Goal: Information Seeking & Learning: Learn about a topic

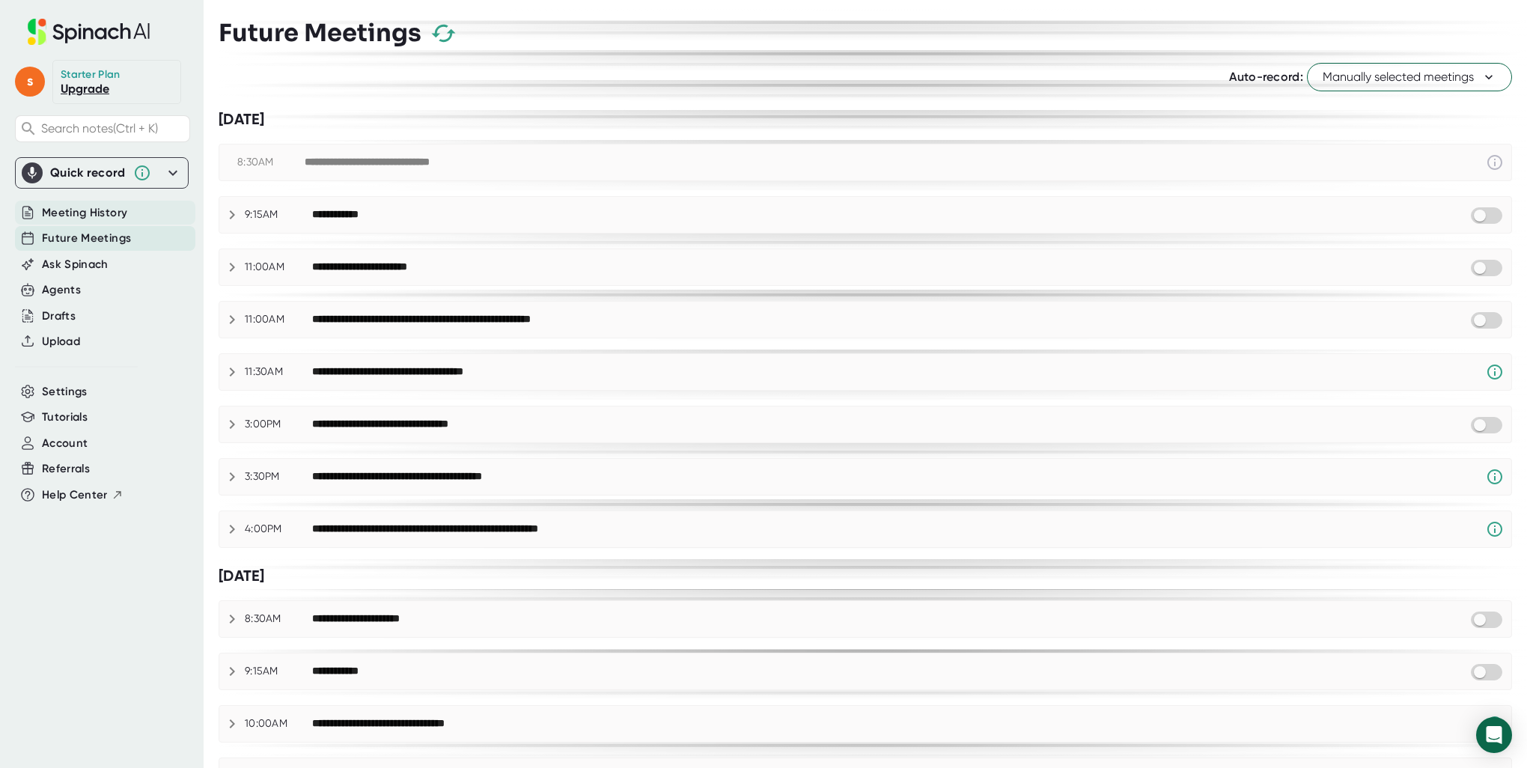
click at [101, 213] on span "Meeting History" at bounding box center [84, 212] width 85 height 17
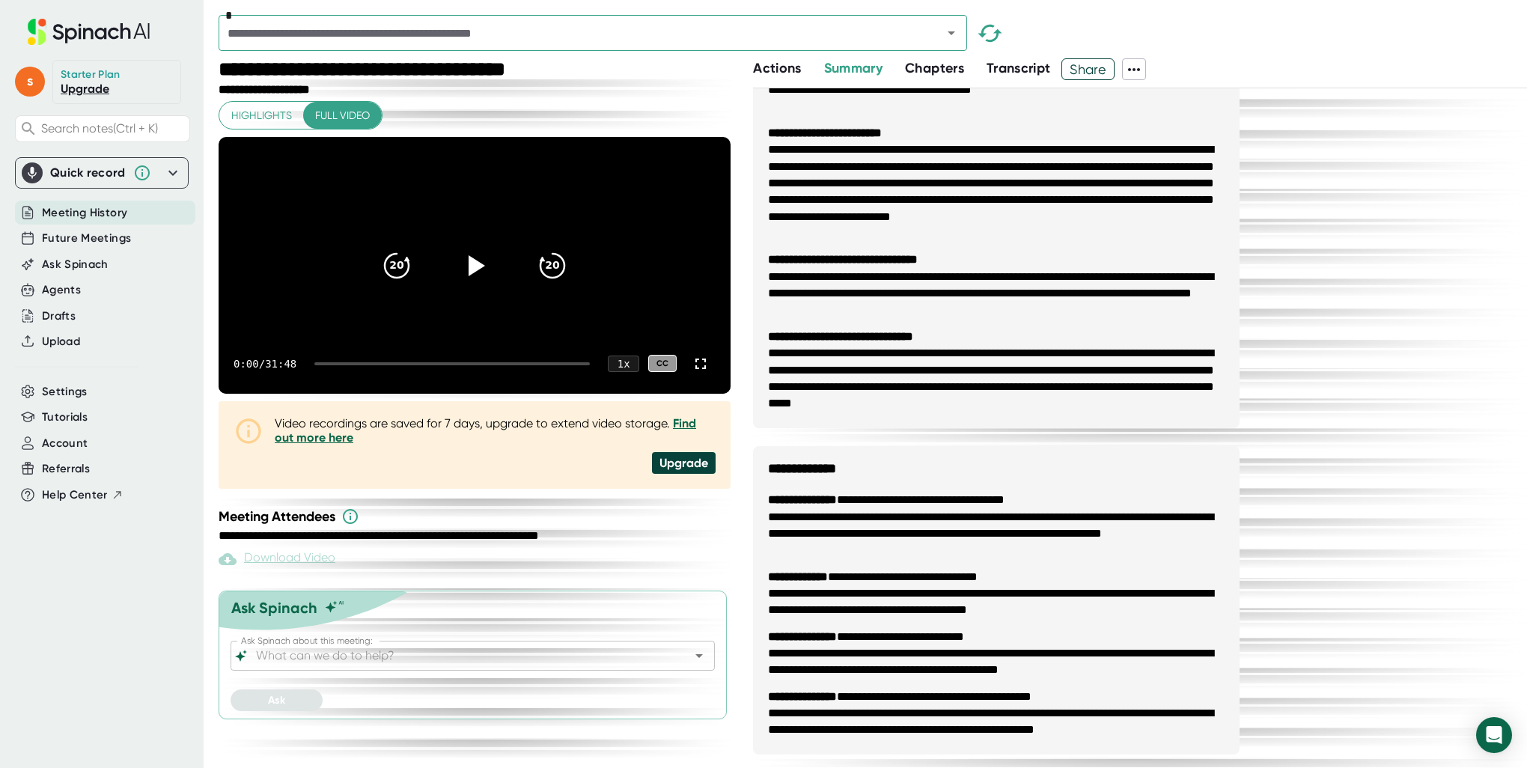
scroll to position [374, 0]
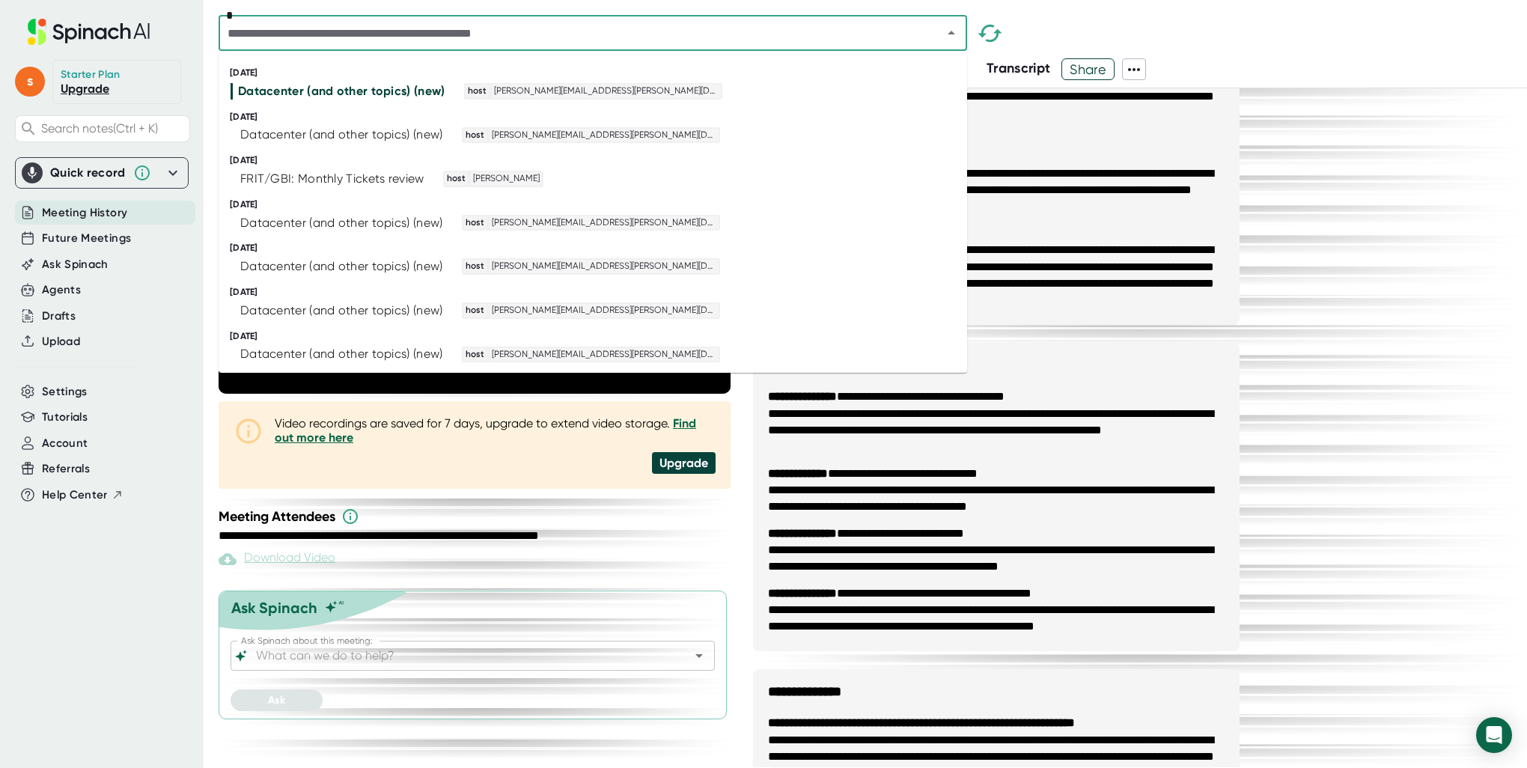
click at [680, 30] on input "text" at bounding box center [570, 32] width 695 height 21
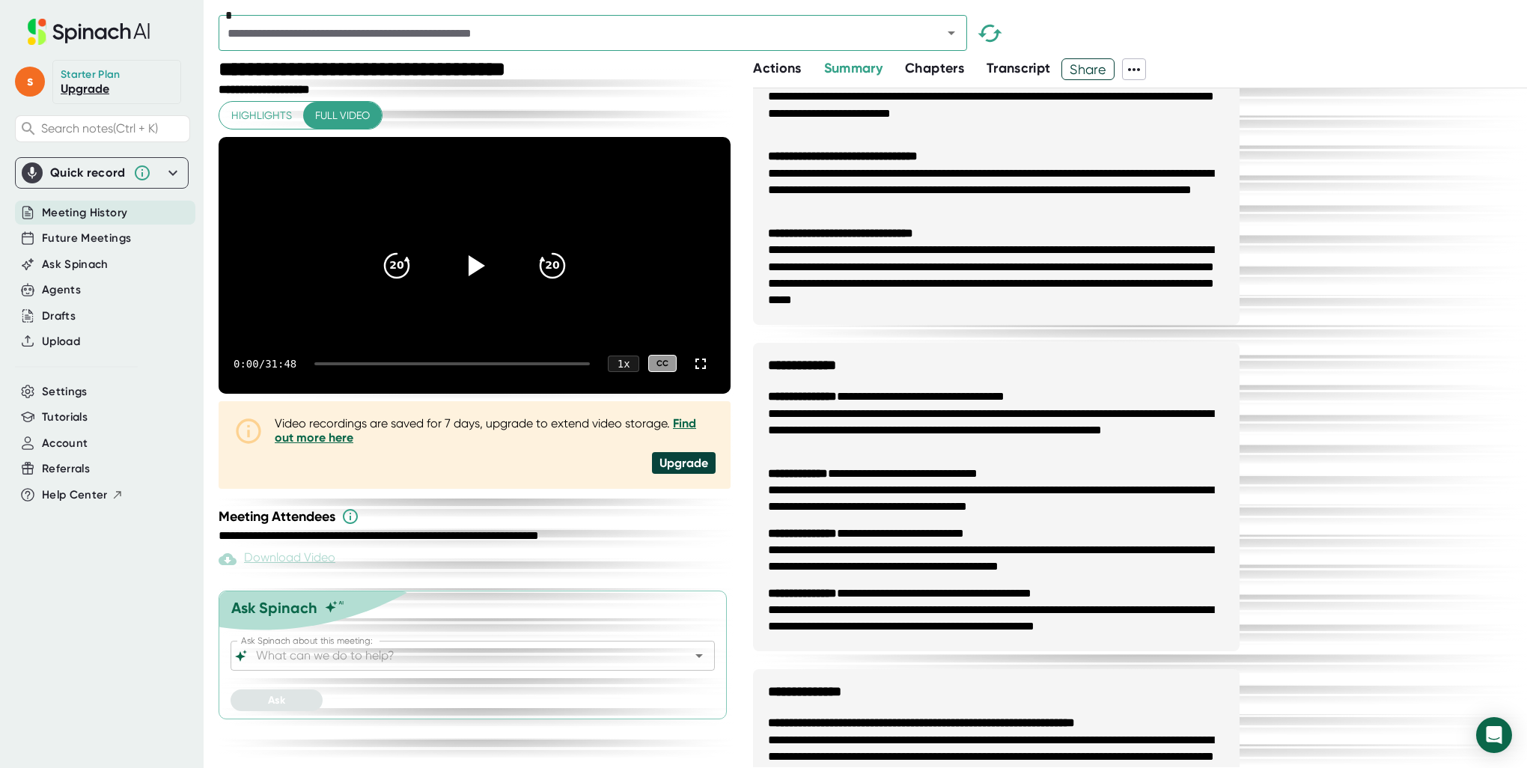
click at [929, 67] on span "Chapters" at bounding box center [934, 68] width 59 height 16
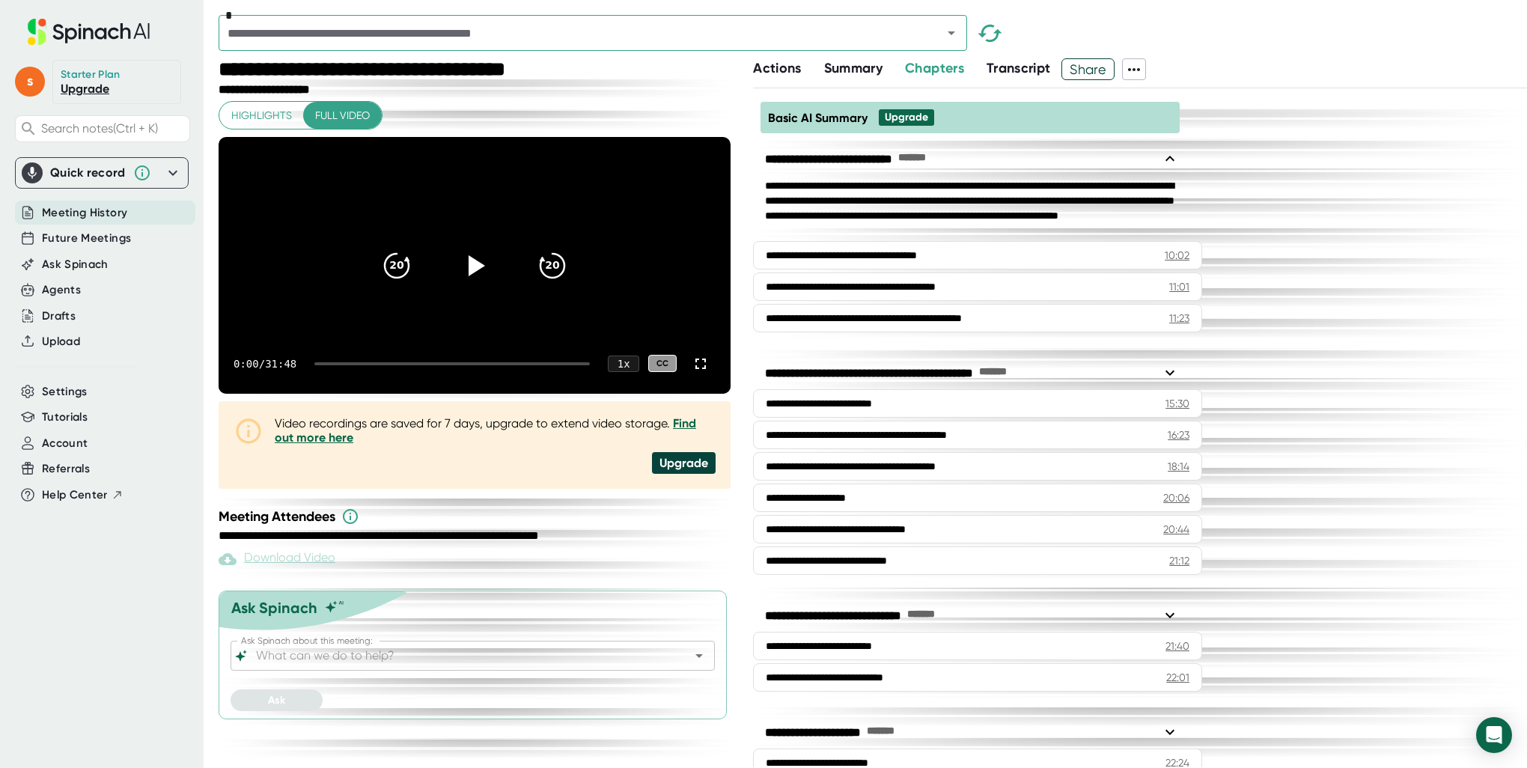
click at [1012, 67] on span "Transcript" at bounding box center [1019, 68] width 64 height 16
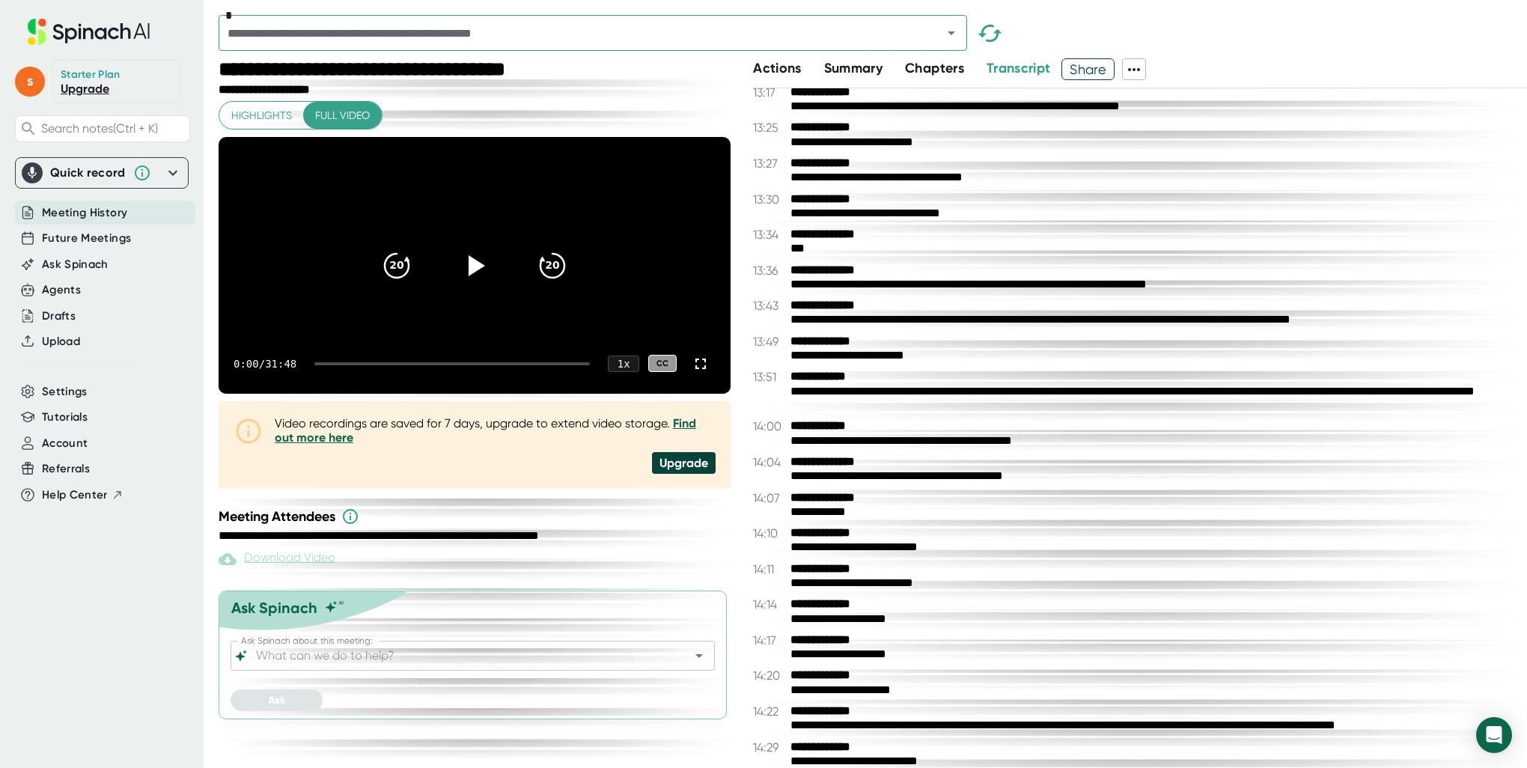
scroll to position [2096, 0]
